Goal: Transaction & Acquisition: Purchase product/service

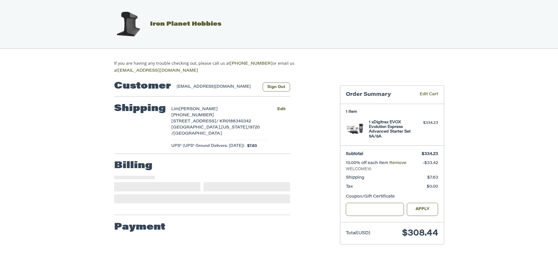
select select "**"
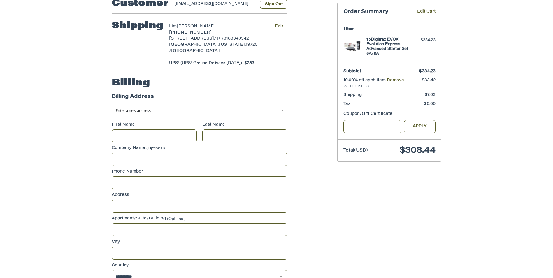
scroll to position [91, 0]
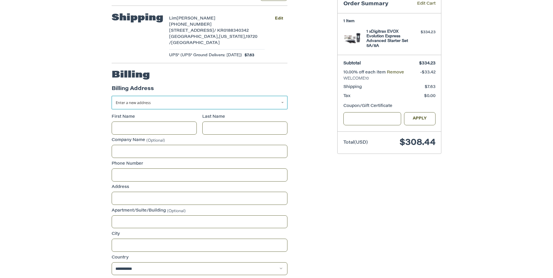
click at [163, 96] on link "Enter a new address" at bounding box center [200, 102] width 176 height 13
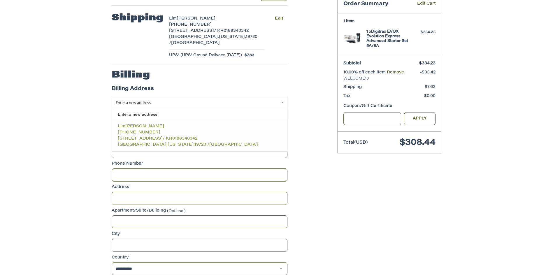
click at [142, 131] on span "[PHONE_NUMBER]" at bounding box center [139, 133] width 43 height 4
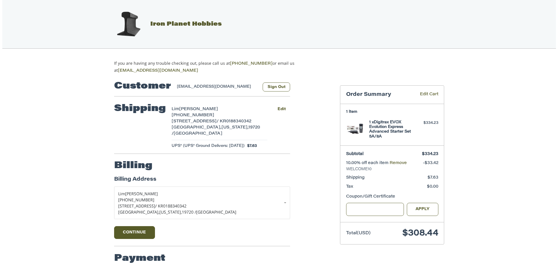
scroll to position [0, 0]
click at [430, 95] on link "Edit Cart" at bounding box center [424, 95] width 27 height 7
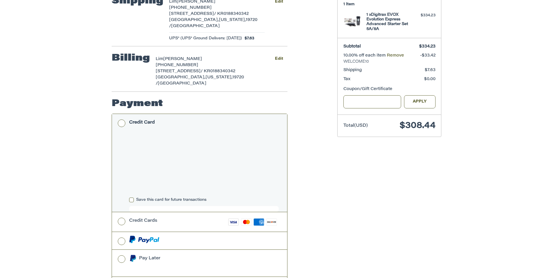
scroll to position [137, 0]
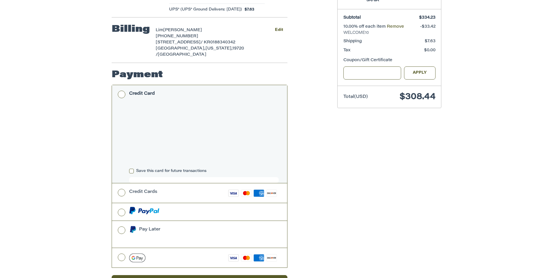
click at [319, 210] on div "Customer [EMAIL_ADDRESS][DOMAIN_NAME] Sign Out Shipping [PERSON_NAME] [PERSON_N…" at bounding box center [220, 118] width 226 height 361
click at [121, 184] on label "Credit Cards Visa Master Amex Discover" at bounding box center [199, 194] width 175 height 20
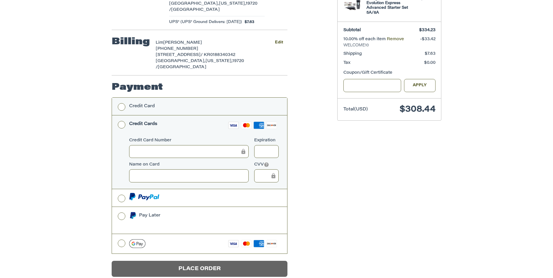
scroll to position [128, 0]
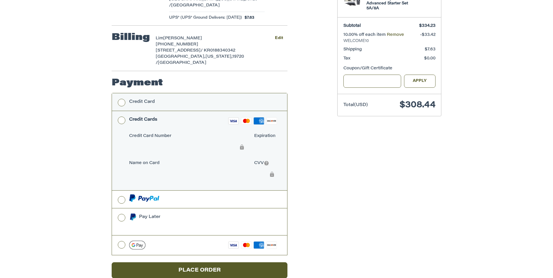
click at [120, 93] on label "Credit Card" at bounding box center [199, 102] width 175 height 18
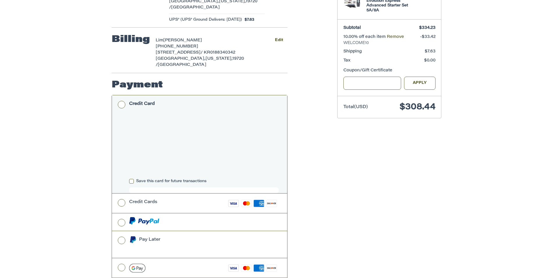
scroll to position [149, 0]
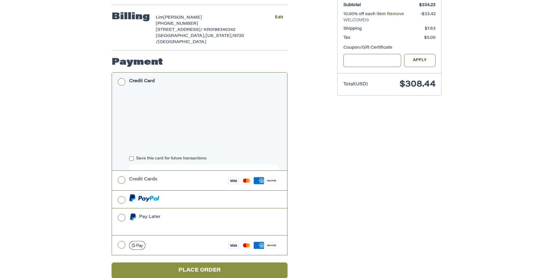
click at [203, 263] on button "Place Order" at bounding box center [200, 271] width 176 height 16
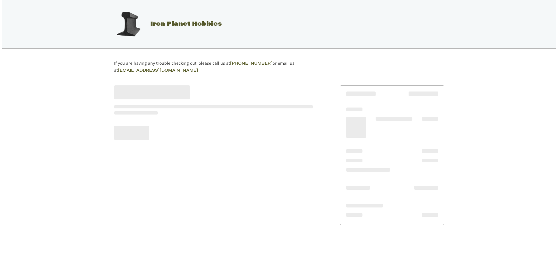
scroll to position [0, 0]
